Goal: Check status: Check status

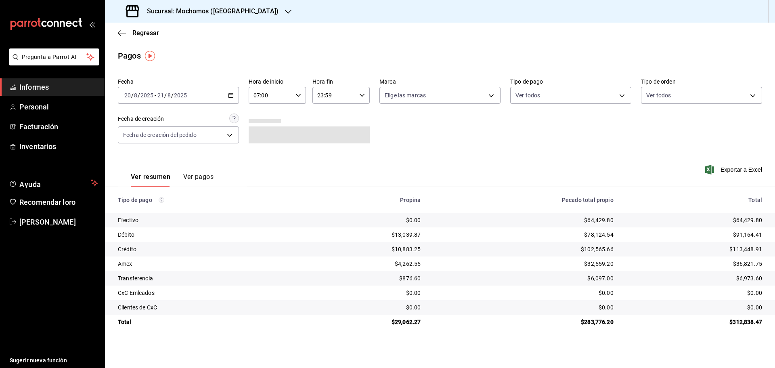
click at [231, 102] on div "[DATE] [DATE] - [DATE] [DATE]" at bounding box center [178, 95] width 121 height 17
click at [149, 212] on font "Rango de fechas" at bounding box center [146, 210] width 43 height 6
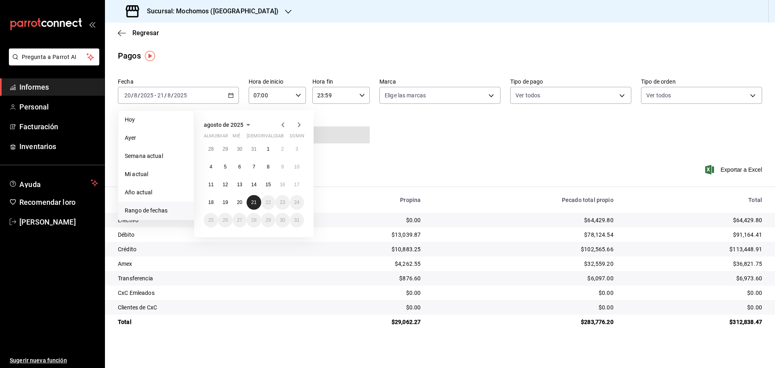
click at [256, 200] on button "21" at bounding box center [253, 202] width 14 height 15
click at [257, 199] on button "21" at bounding box center [253, 202] width 14 height 15
click at [252, 203] on font "21" at bounding box center [253, 202] width 5 height 6
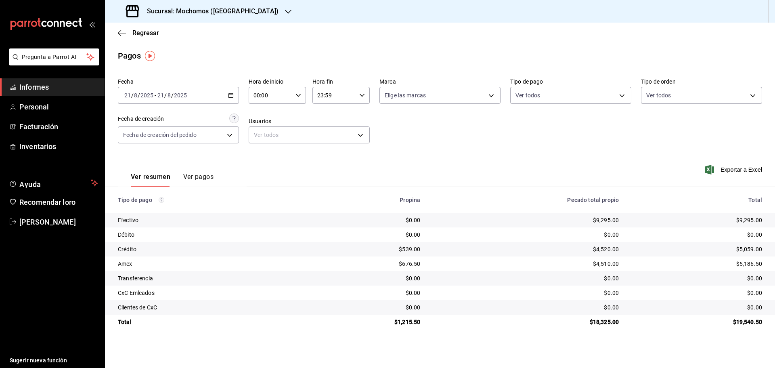
click at [264, 98] on input "00:00" at bounding box center [270, 95] width 44 height 16
click at [265, 137] on button "05" at bounding box center [262, 132] width 25 height 16
type input "05:00"
click at [450, 144] on div at bounding box center [387, 184] width 775 height 368
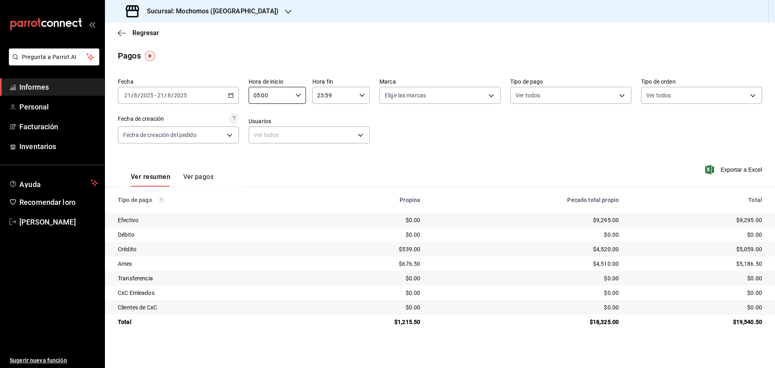
click at [355, 45] on main "Regresar Pagos Fecha [DATE] [DATE] - [DATE] [DATE] Hora de inicio 05:00 Hora de…" at bounding box center [440, 195] width 670 height 345
click at [234, 6] on h3 "Sucursal: Mochomos ([GEOGRAPHIC_DATA])" at bounding box center [209, 11] width 138 height 10
click at [285, 15] on div at bounding box center [387, 184] width 775 height 368
click at [208, 15] on h3 "Sucursal: Mochomos ([GEOGRAPHIC_DATA])" at bounding box center [209, 11] width 138 height 10
click at [324, 41] on div at bounding box center [387, 184] width 775 height 368
